Goal: Check status: Check status

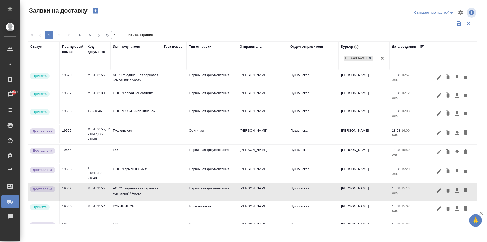
click at [127, 78] on td "АО "Объединенная зерновая компания" / Aoozk" at bounding box center [135, 79] width 51 height 18
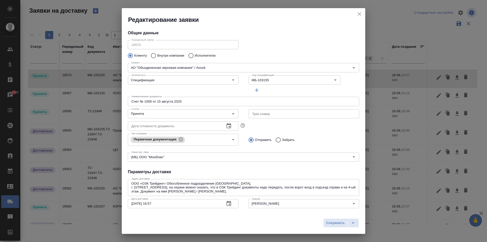
type input "[PERSON_NAME]"
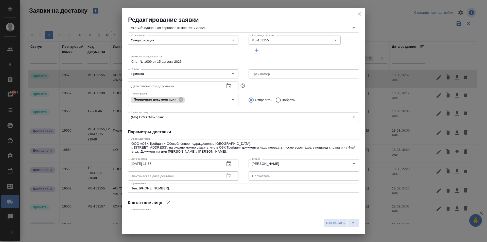
scroll to position [77, 0]
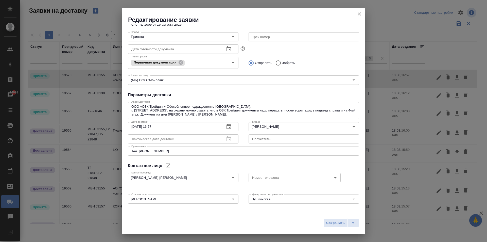
click at [360, 14] on icon "close" at bounding box center [360, 14] width 6 height 6
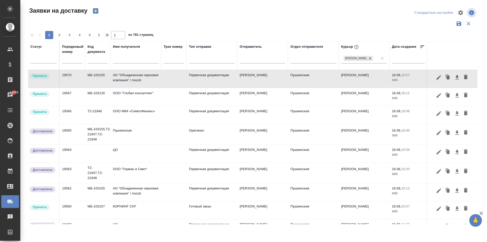
scroll to position [51, 0]
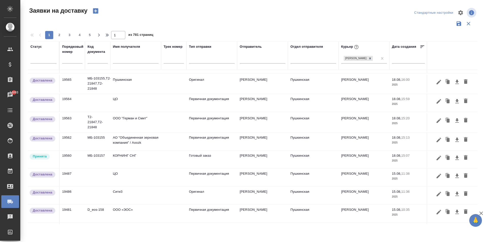
click at [128, 37] on td "КОРНИНГ СНГ" at bounding box center [135, 28] width 51 height 18
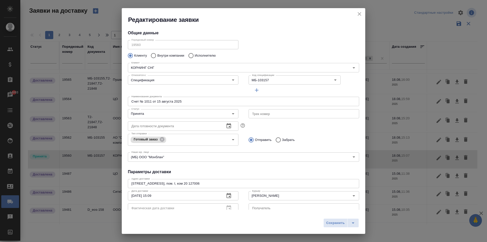
type input "Родькина [PERSON_NAME]"
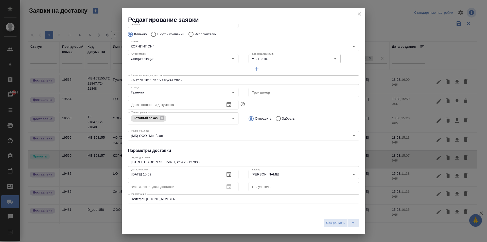
scroll to position [0, 0]
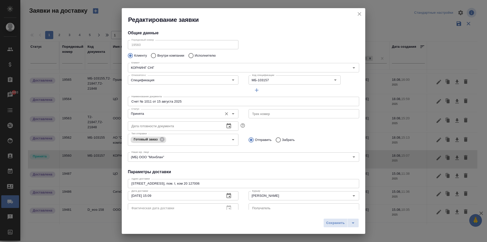
click at [182, 112] on input "Принята" at bounding box center [174, 114] width 91 height 6
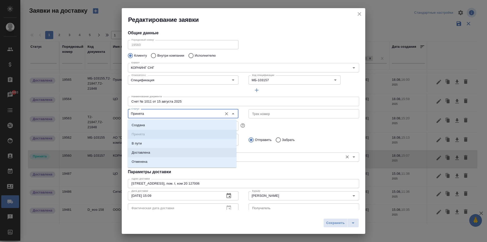
drag, startPoint x: 142, startPoint y: 153, endPoint x: 156, endPoint y: 155, distance: 13.3
click at [142, 153] on p "Доставлена" at bounding box center [141, 152] width 19 height 5
type input "Доставлена"
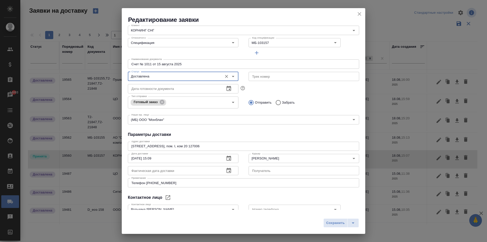
scroll to position [69, 0]
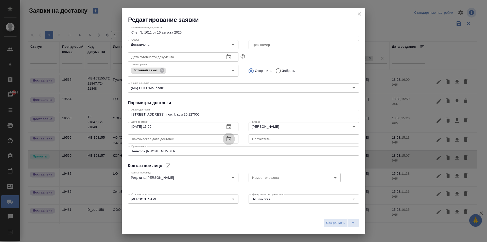
click at [228, 138] on icon "button" at bounding box center [229, 138] width 5 height 5
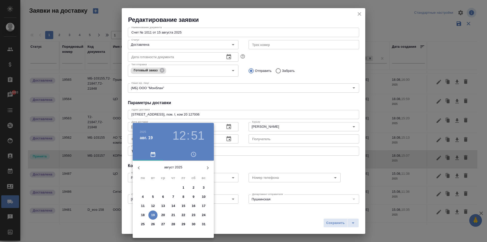
click at [155, 215] on p "19" at bounding box center [153, 214] width 4 height 5
type input "[DATE] 12:51"
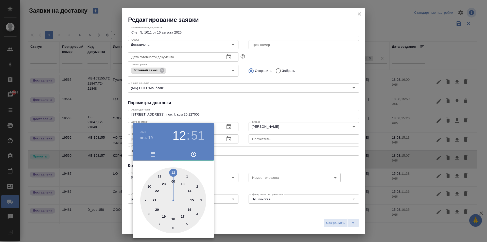
click at [249, 157] on div at bounding box center [243, 121] width 487 height 242
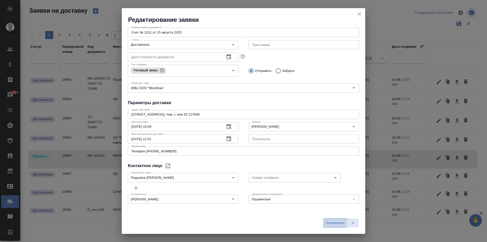
click at [332, 223] on span "Сохранить" at bounding box center [335, 223] width 19 height 6
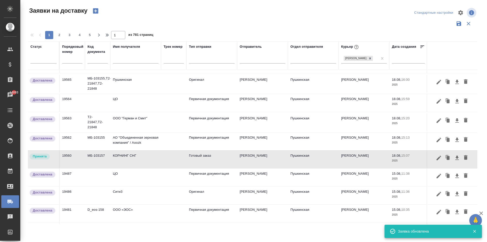
type input "Принята"
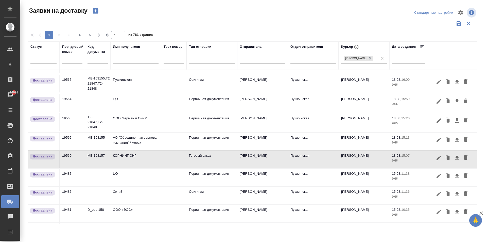
scroll to position [0, 0]
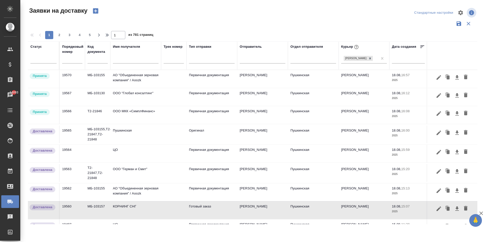
click at [125, 62] on input "text" at bounding box center [136, 60] width 46 height 6
click at [133, 88] on td "ООО МКК «СимплФинанс»" at bounding box center [135, 79] width 51 height 18
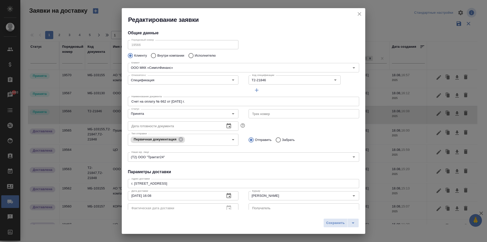
type input "[PERSON_NAME]"
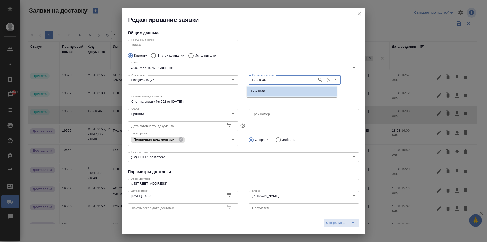
drag, startPoint x: 265, startPoint y: 79, endPoint x: 242, endPoint y: 81, distance: 22.9
click at [244, 81] on div "Код спецификации Т2-21846 Код спецификации" at bounding box center [304, 83] width 121 height 31
click at [360, 11] on button "close" at bounding box center [360, 14] width 8 height 8
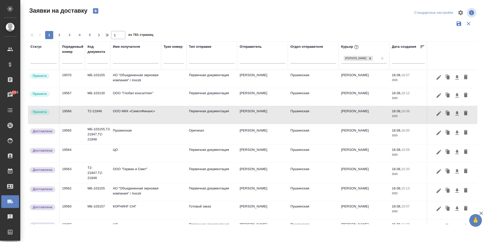
click at [120, 63] on input "text" at bounding box center [136, 60] width 46 height 6
type input "g"
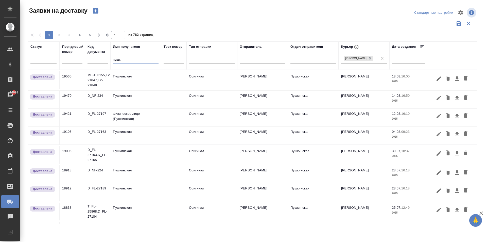
type input "пушк"
click at [132, 81] on td "Пушкинская" at bounding box center [135, 80] width 51 height 18
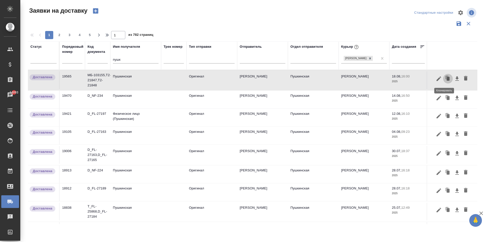
click at [445, 76] on icon "button" at bounding box center [448, 78] width 7 height 7
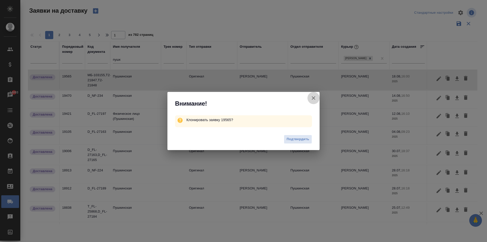
click at [315, 98] on icon "button" at bounding box center [314, 98] width 6 height 6
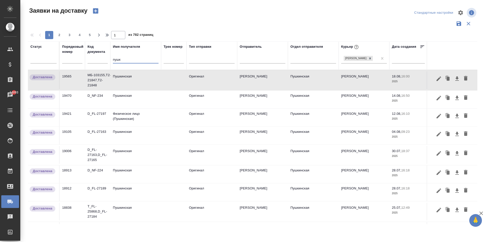
drag, startPoint x: 123, startPoint y: 61, endPoint x: 68, endPoint y: 61, distance: 55.1
click at [68, 61] on tr "Статус Порядковый номер Код документа Имя получателя пушк Трек номер Тип отправ…" at bounding box center [291, 55] width 527 height 28
